Goal: Transaction & Acquisition: Register for event/course

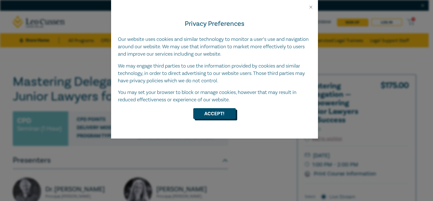
click at [213, 116] on button "Accept!" at bounding box center [214, 113] width 42 height 11
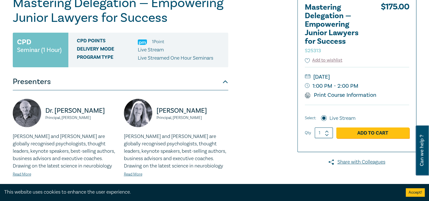
scroll to position [113, 0]
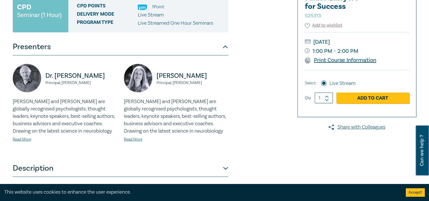
click at [342, 61] on link "Print Course Information" at bounding box center [341, 59] width 72 height 7
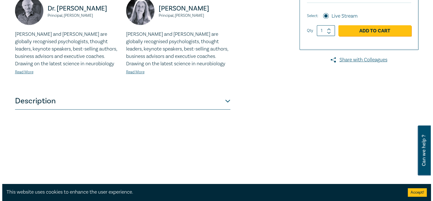
scroll to position [198, 0]
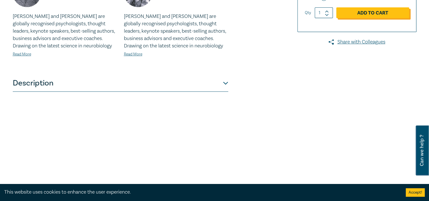
click at [369, 12] on link "Add to Cart" at bounding box center [372, 12] width 73 height 11
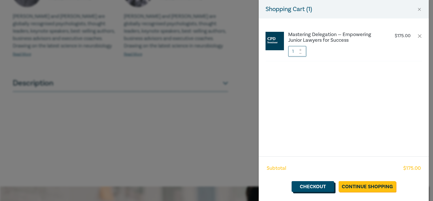
click at [313, 186] on link "Checkout" at bounding box center [312, 186] width 42 height 11
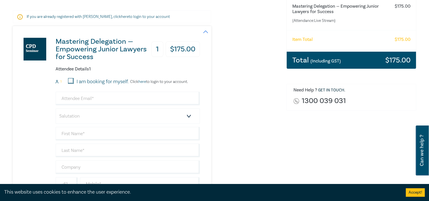
scroll to position [113, 0]
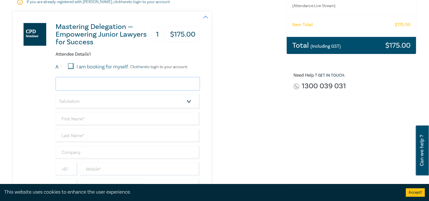
click at [92, 83] on input "email" at bounding box center [128, 84] width 144 height 14
type input "[PERSON_NAME][EMAIL_ADDRESS][PERSON_NAME][DOMAIN_NAME]"
type input "[PERSON_NAME]"
type input "TZ Lawyers"
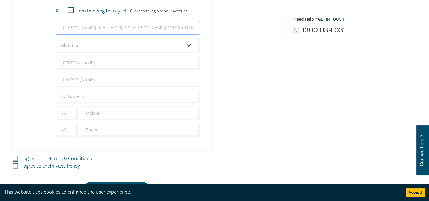
scroll to position [170, 0]
click at [96, 112] on input "text" at bounding box center [140, 112] width 120 height 14
type input "0425799937"
click at [48, 156] on label "I agree to the Terms & Conditions" at bounding box center [56, 157] width 71 height 7
click at [18, 156] on input "I agree to the Terms & Conditions" at bounding box center [16, 158] width 6 height 6
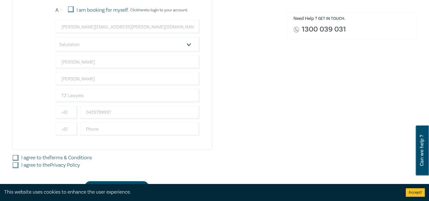
checkbox input "true"
click at [32, 165] on label "I agree to the Privacy Policy" at bounding box center [50, 164] width 59 height 7
click at [18, 165] on input "I agree to the Privacy Policy" at bounding box center [16, 165] width 6 height 6
checkbox input "true"
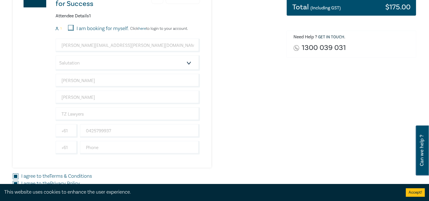
scroll to position [142, 0]
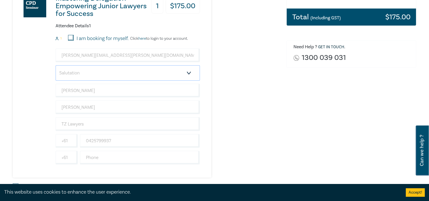
click at [131, 75] on select "Salutation Mr. Mrs. Ms. Miss Dr. Prof. Other" at bounding box center [128, 72] width 144 height 15
select select "Mr."
click at [56, 65] on select "Salutation Mr. Mrs. Ms. Miss Dr. Prof. Other" at bounding box center [128, 72] width 144 height 15
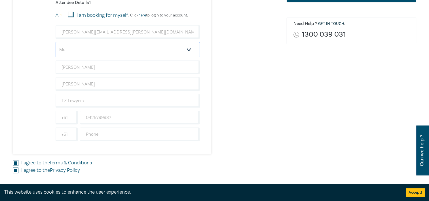
scroll to position [198, 0]
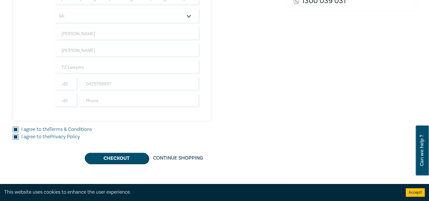
click at [99, 24] on div "[PERSON_NAME][EMAIL_ADDRESS][PERSON_NAME][DOMAIN_NAME] Salutation Mr. Mrs. Ms. …" at bounding box center [128, 50] width 144 height 116
click at [102, 35] on input "[PERSON_NAME]" at bounding box center [128, 34] width 144 height 14
type input "[PERSON_NAME]"
type input "TZ Lawyers"
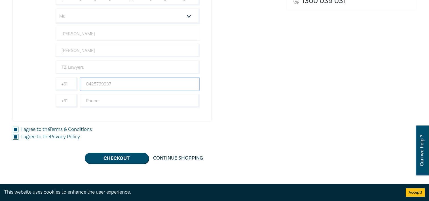
type input "0425799937"
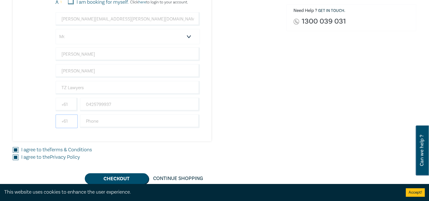
scroll to position [142, 0]
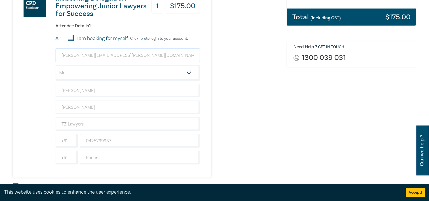
click at [126, 56] on input "[PERSON_NAME][EMAIL_ADDRESS][PERSON_NAME][DOMAIN_NAME]" at bounding box center [128, 55] width 144 height 14
click at [244, 71] on div "Mastering Delegation — Empowering Junior Lawyers for Success 1 $ 175.00 Attende…" at bounding box center [146, 80] width 267 height 194
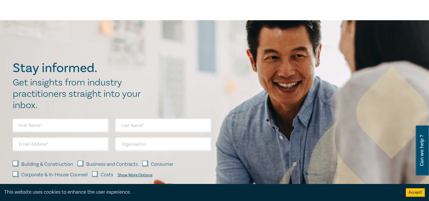
scroll to position [453, 0]
